Goal: Find specific page/section: Find specific page/section

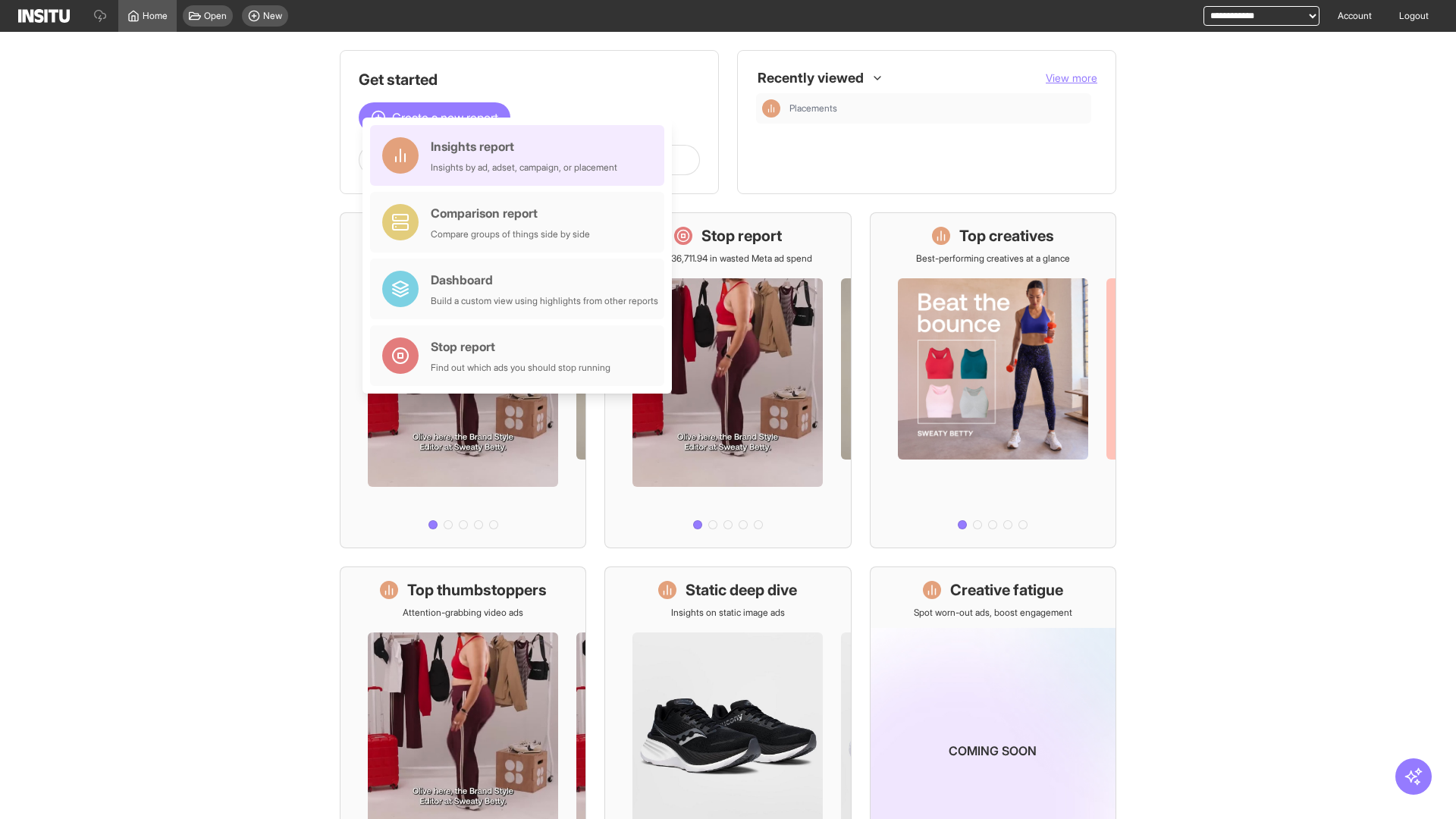
click at [521, 155] on div "Insights report Insights by ad, adset, campaign, or placement" at bounding box center [524, 155] width 187 height 36
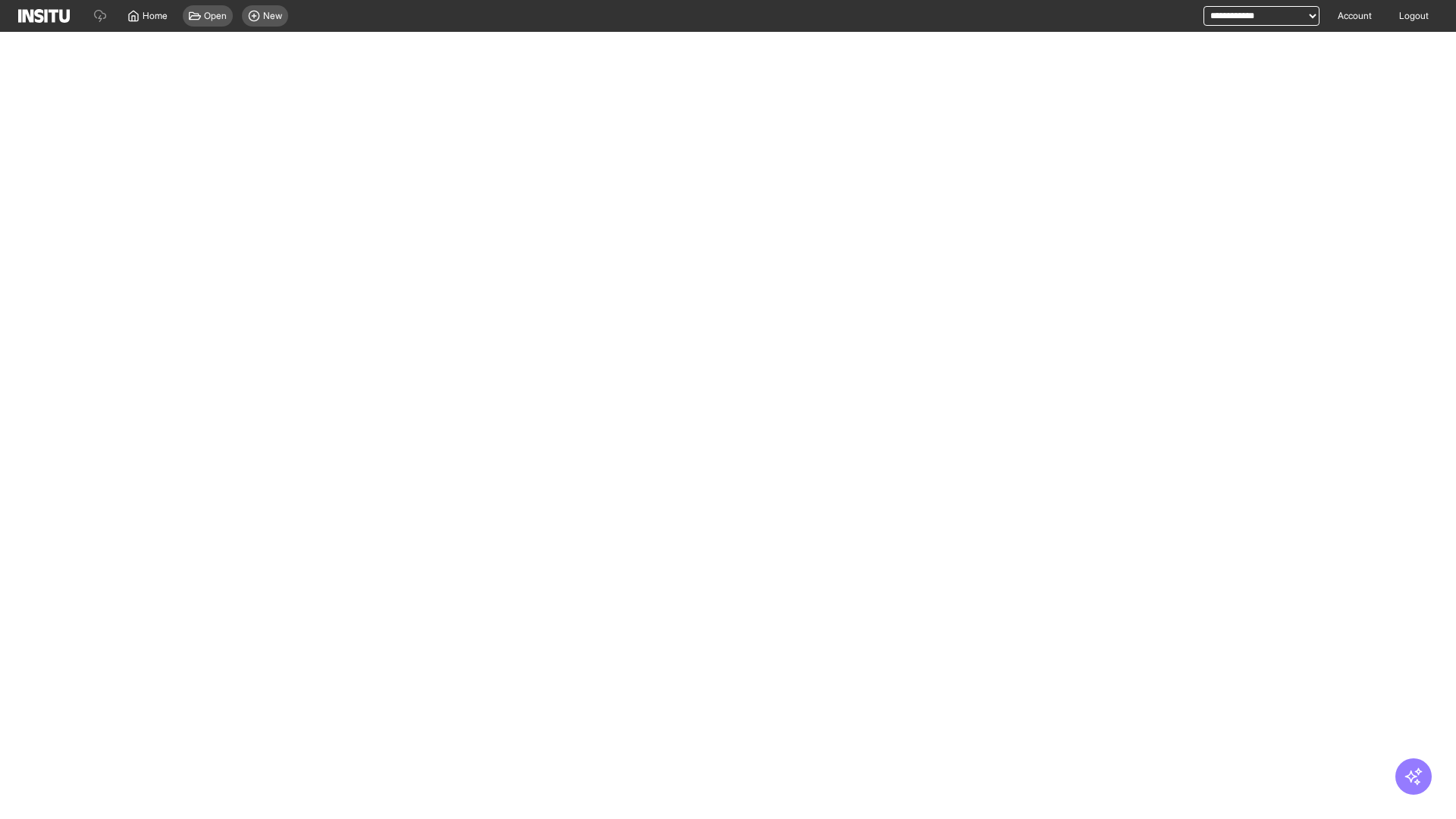
select select "**"
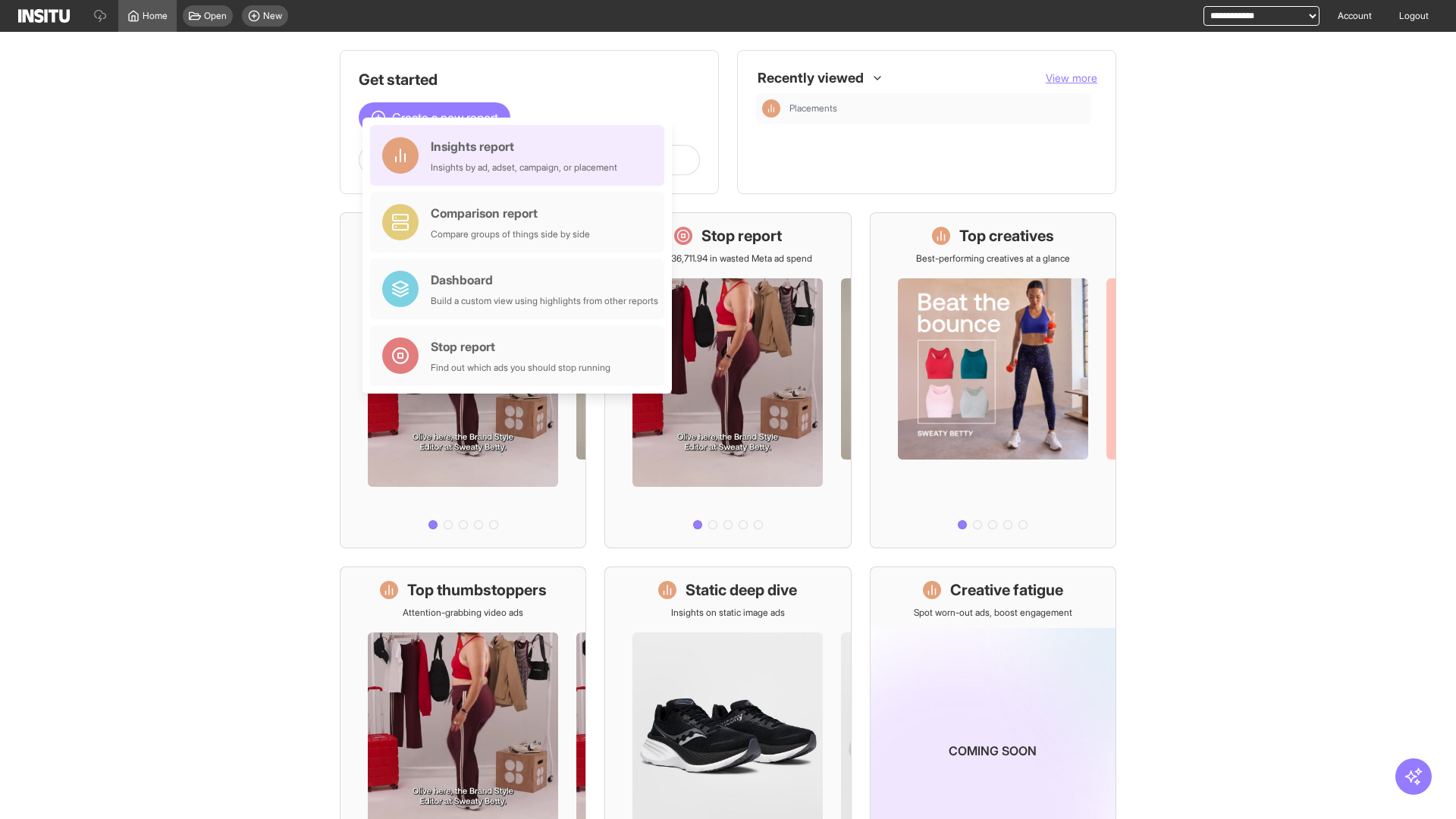
click at [521, 155] on div "Insights report Insights by ad, adset, campaign, or placement" at bounding box center [524, 155] width 187 height 36
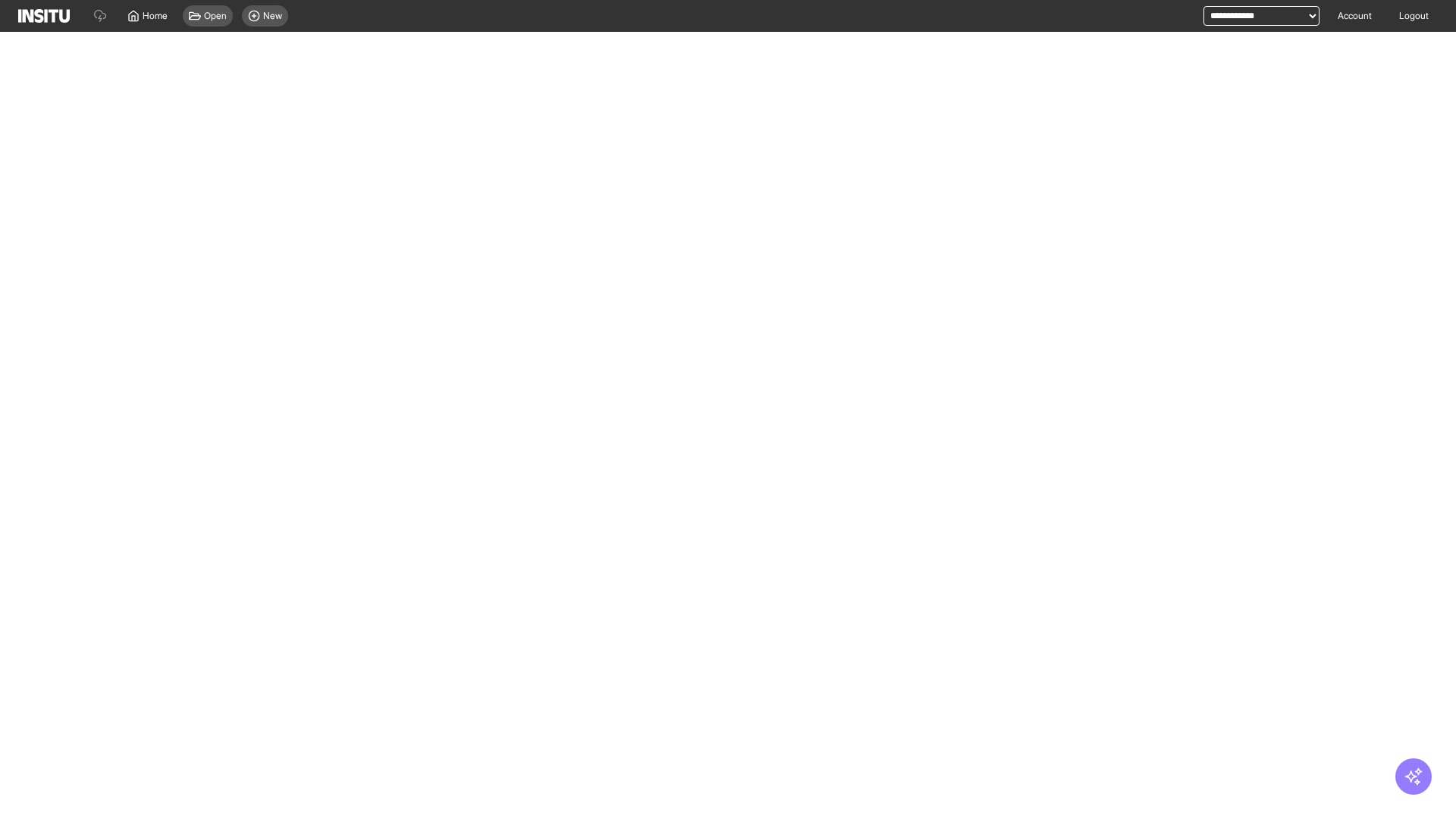
select select "**"
